Goal: Information Seeking & Learning: Learn about a topic

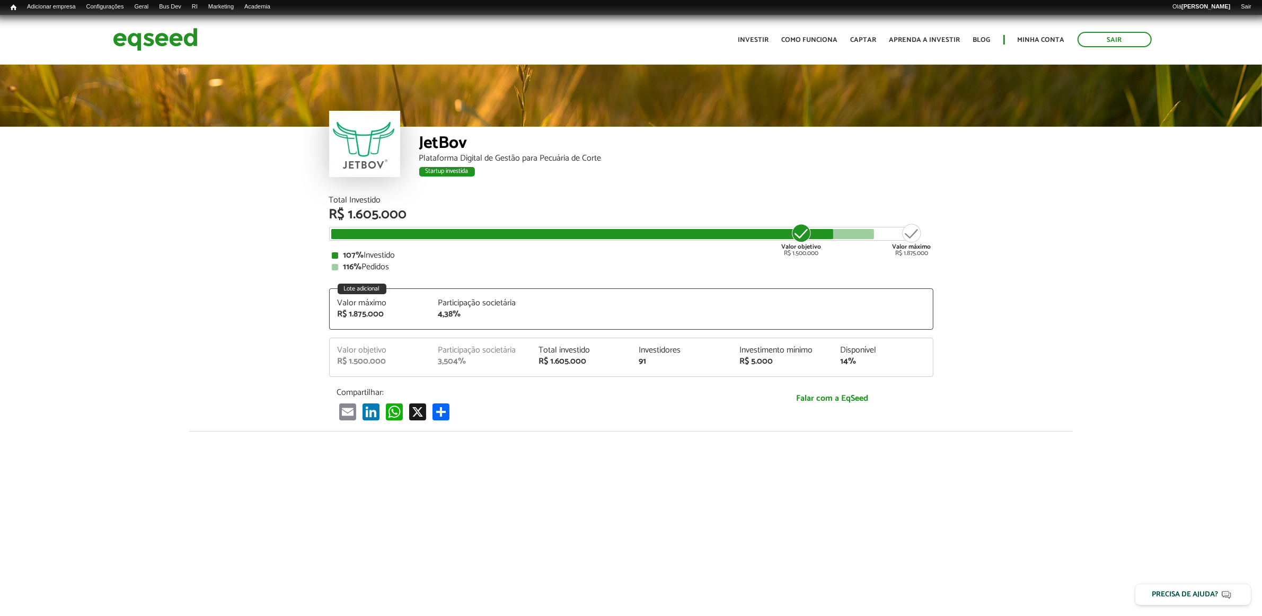
scroll to position [1309, 0]
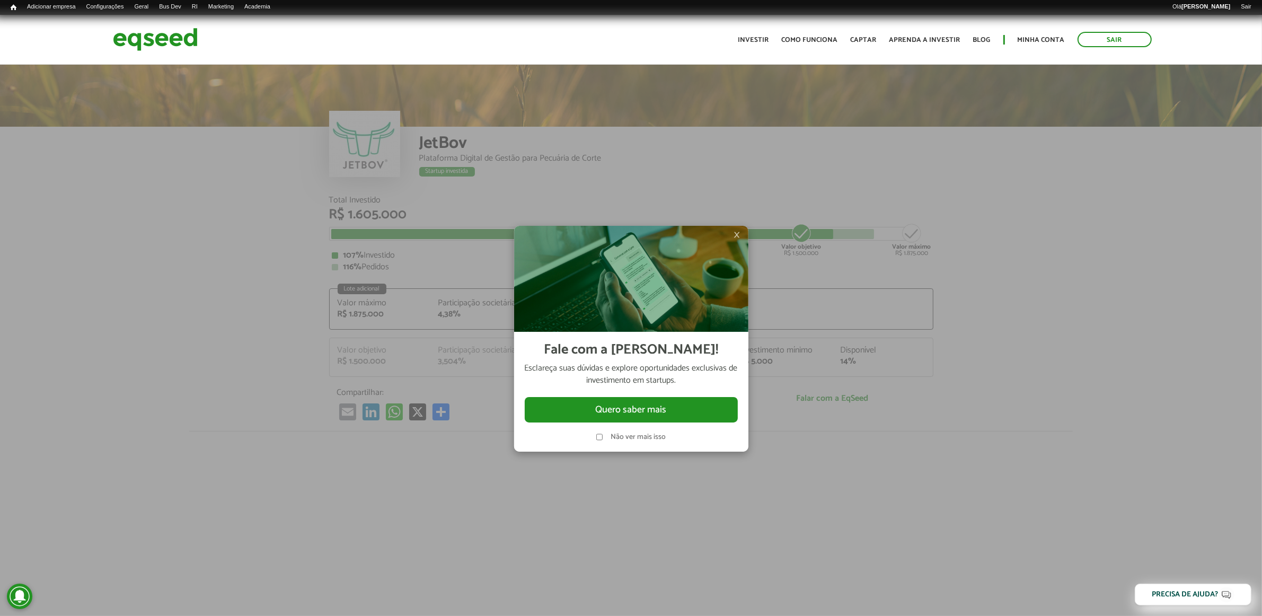
click at [733, 235] on img at bounding box center [631, 279] width 234 height 106
click at [735, 235] on span "×" at bounding box center [737, 234] width 6 height 13
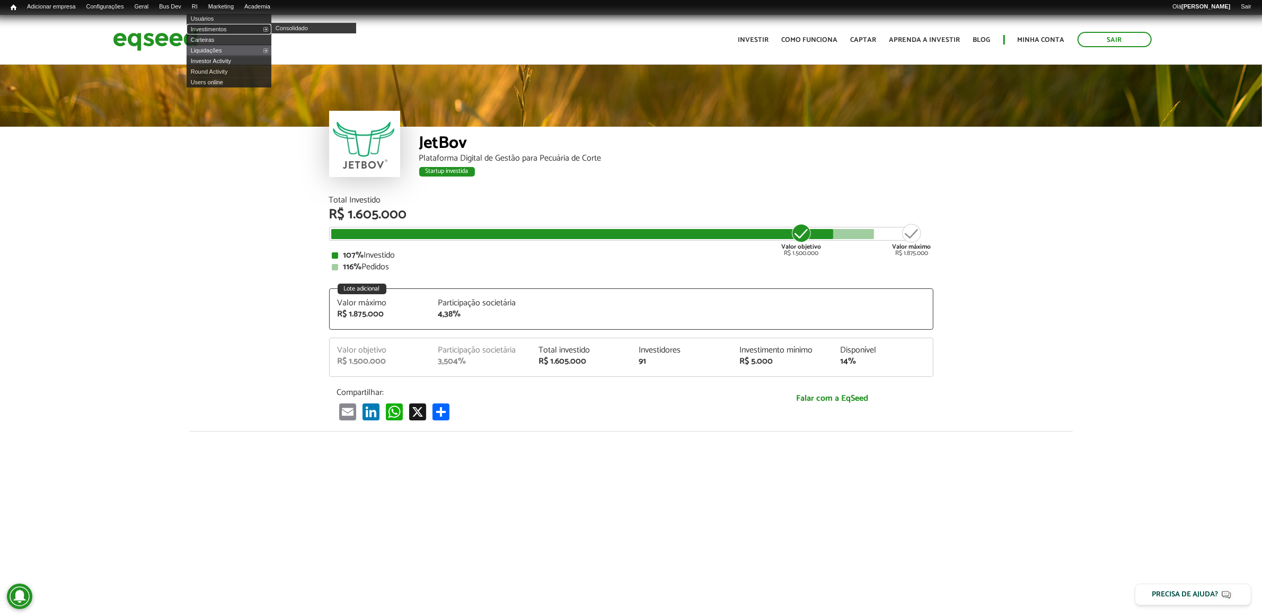
click at [216, 27] on link "Investimentos" at bounding box center [229, 29] width 85 height 11
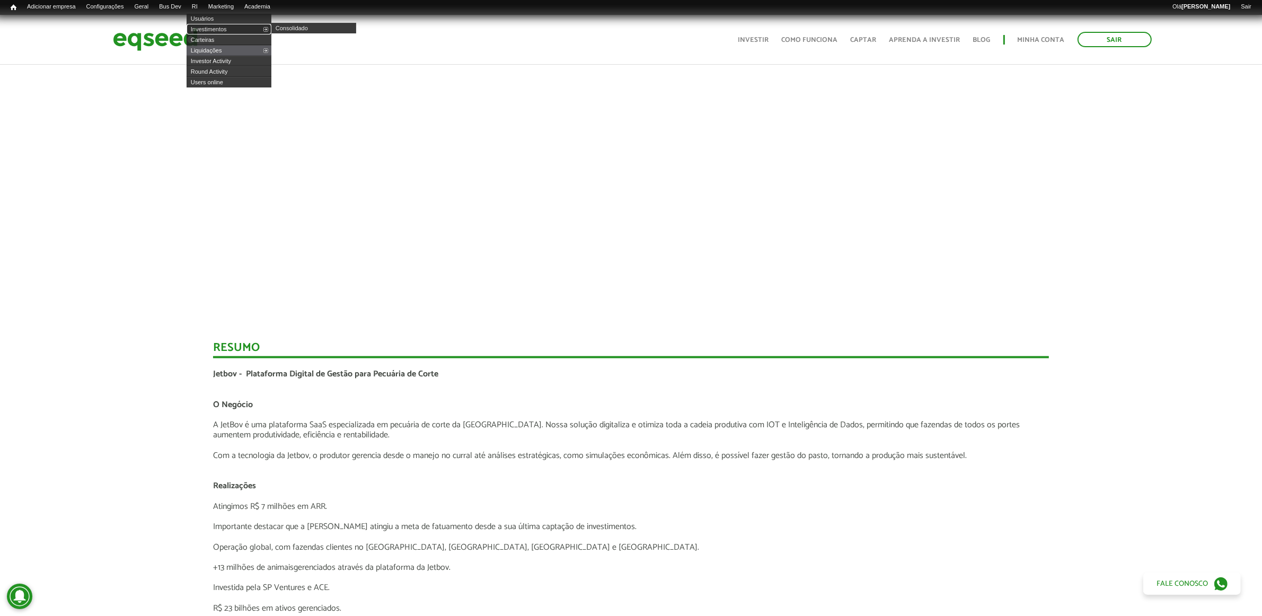
click at [216, 24] on link "Investimentos" at bounding box center [229, 29] width 85 height 11
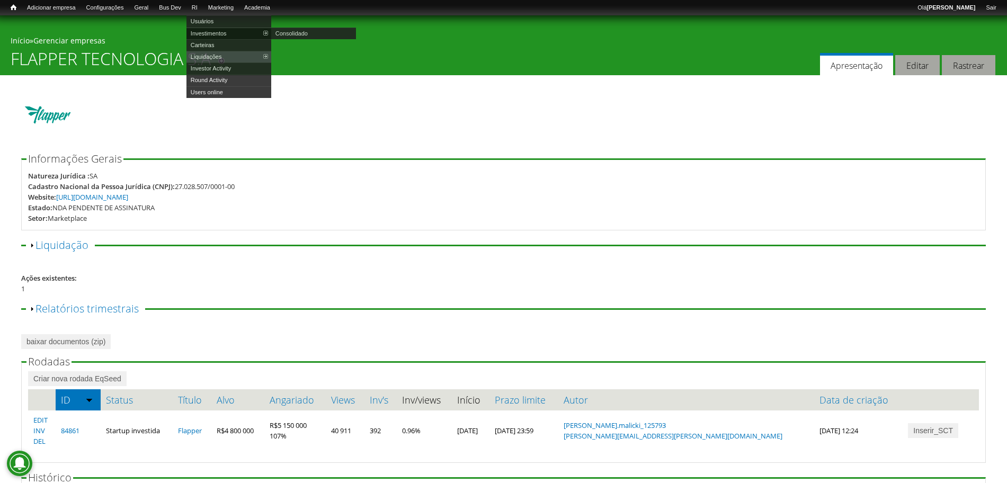
click at [219, 31] on link "Investimentos" at bounding box center [229, 34] width 85 height 12
